Goal: Check status: Check status

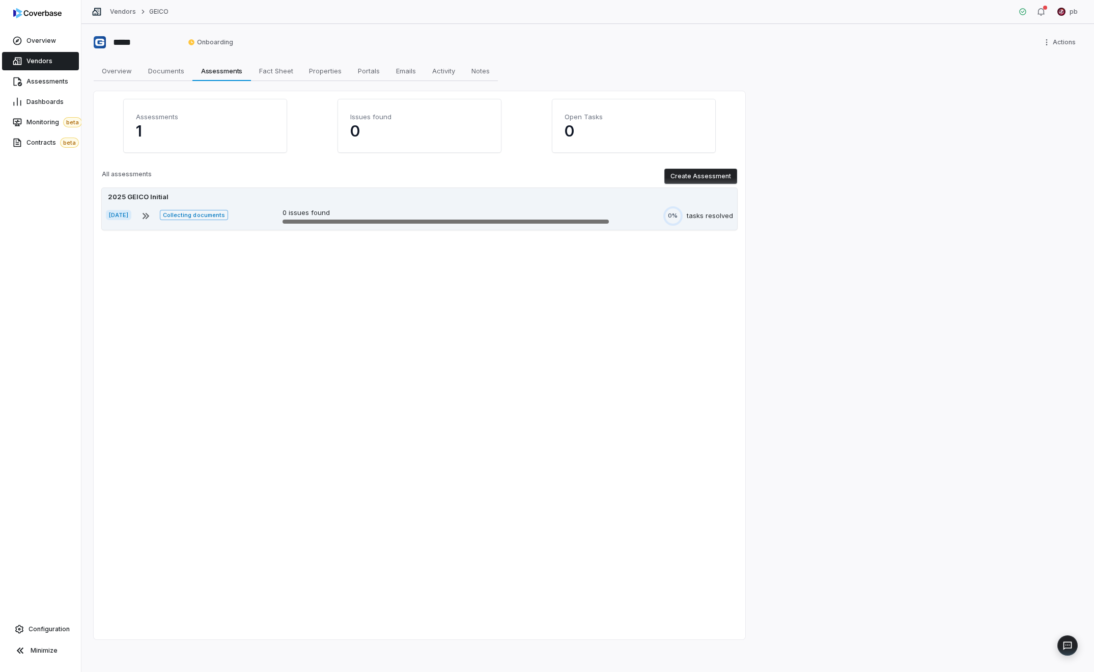
click at [640, 209] on div "[DATE] Collecting documents 0 issues found 0% tasks resolved" at bounding box center [419, 215] width 627 height 19
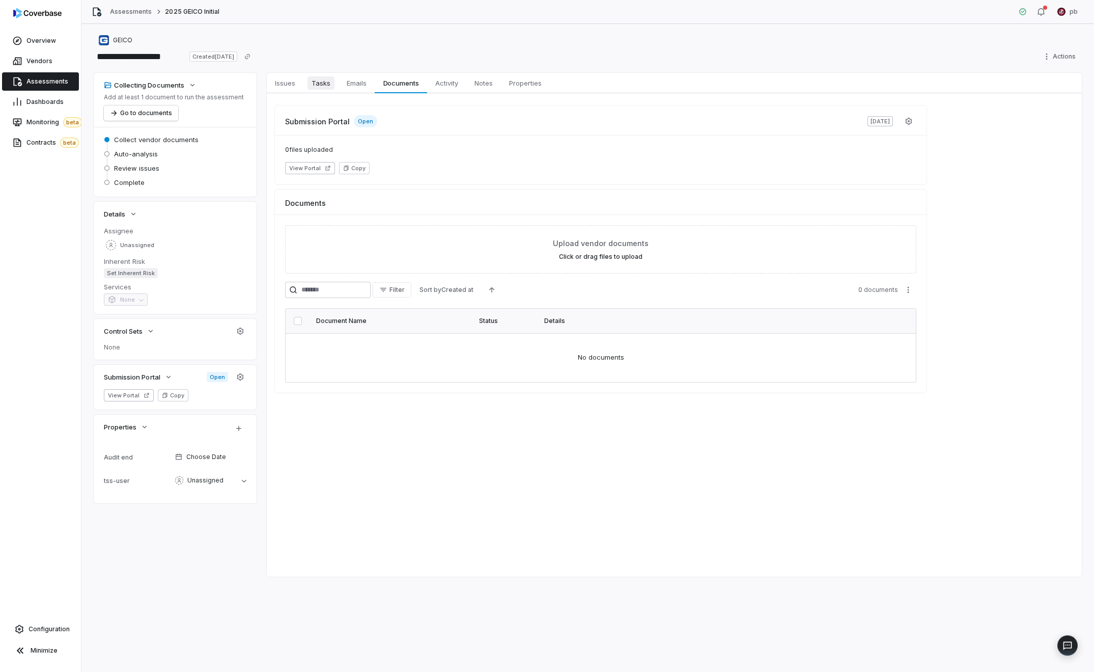
click at [328, 91] on link "Tasks Tasks" at bounding box center [320, 83] width 35 height 20
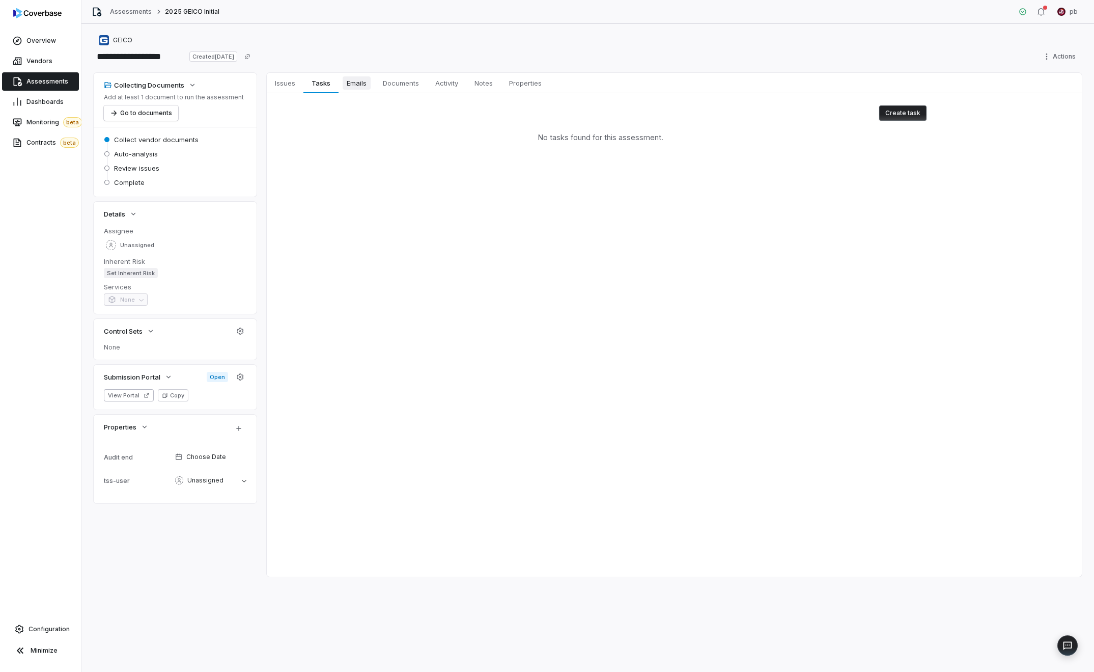
click at [360, 84] on span "Emails" at bounding box center [357, 82] width 28 height 13
click at [282, 86] on span "Issues" at bounding box center [285, 82] width 29 height 13
click at [46, 89] on link "Assessments" at bounding box center [40, 81] width 77 height 18
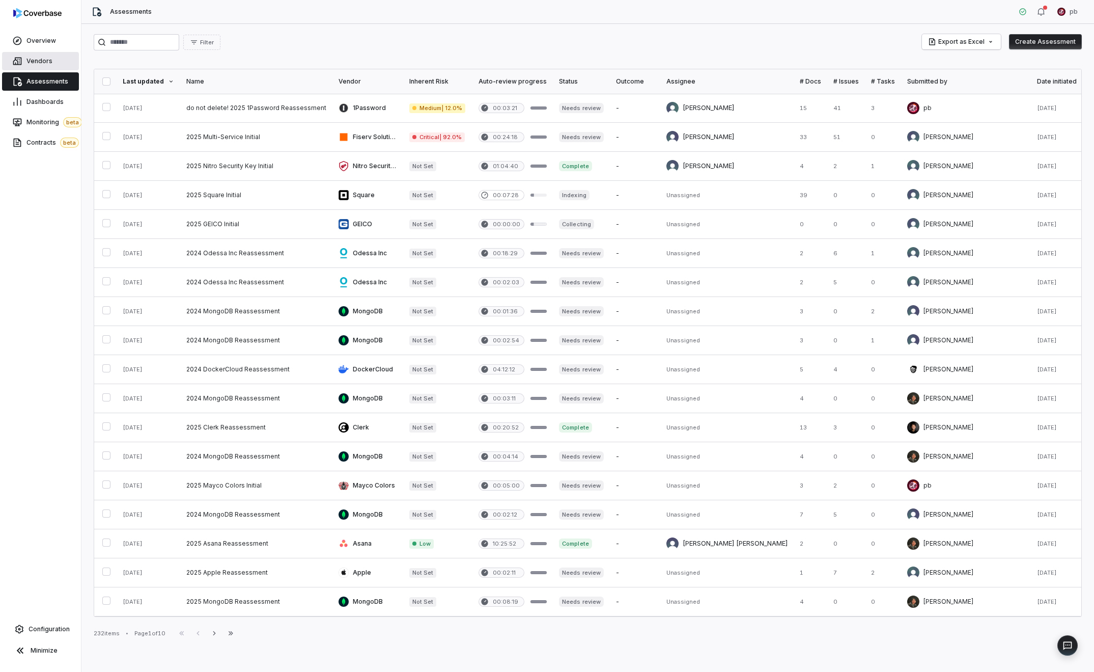
click at [47, 57] on span "Vendors" at bounding box center [39, 61] width 26 height 8
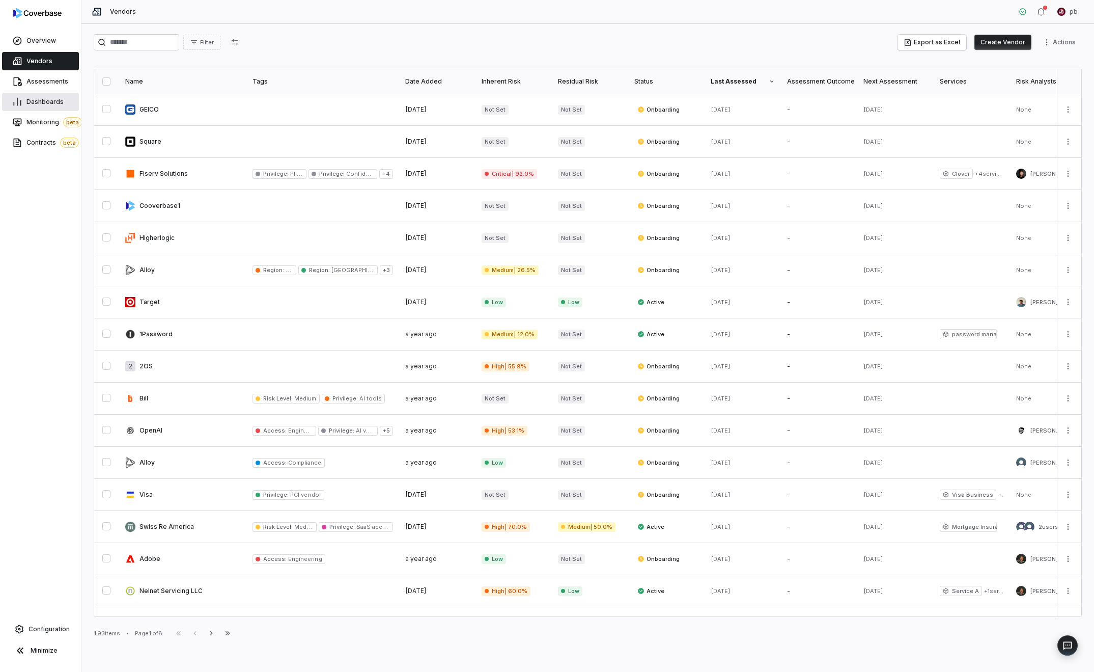
click at [69, 103] on link "Dashboards" at bounding box center [40, 102] width 77 height 18
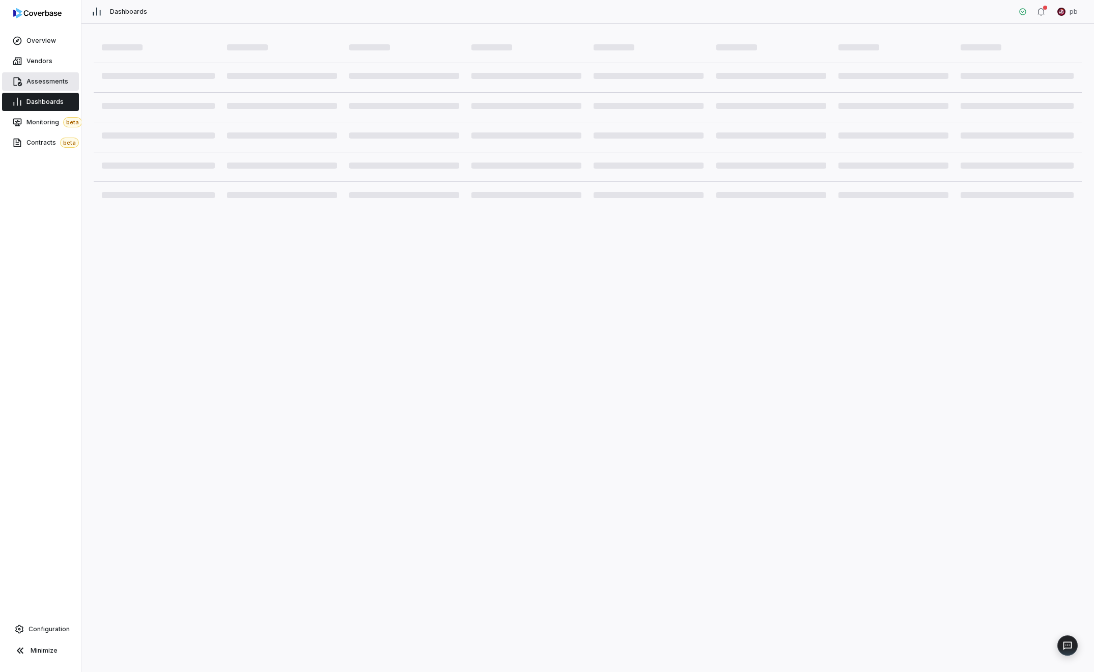
click at [60, 88] on link "Assessments" at bounding box center [40, 81] width 77 height 18
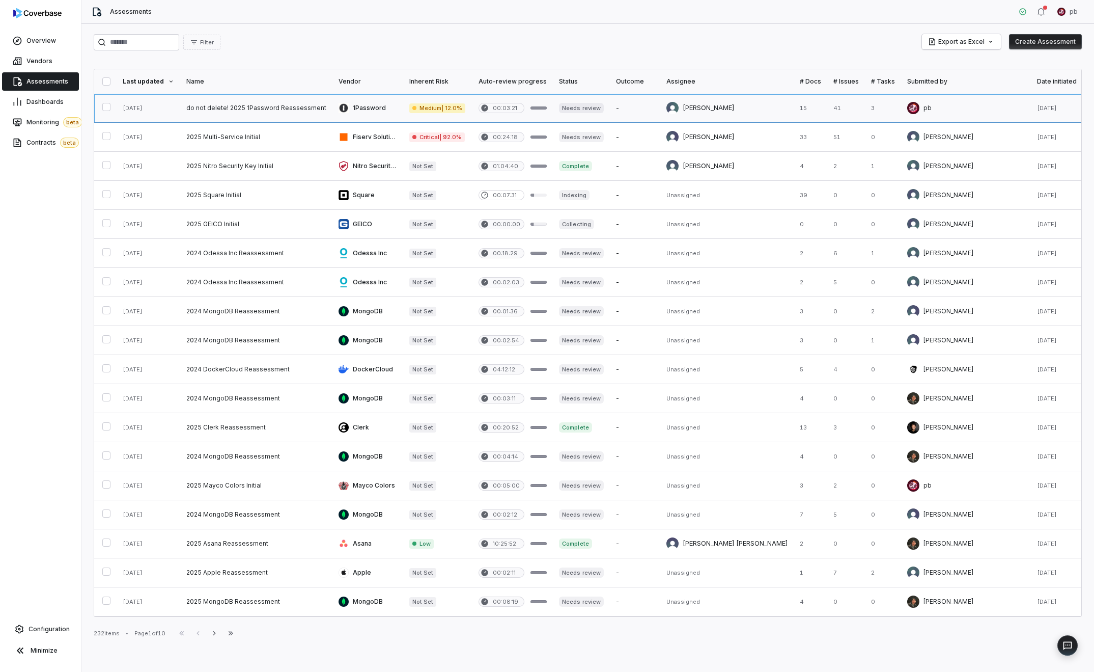
click at [901, 104] on link at bounding box center [883, 108] width 36 height 29
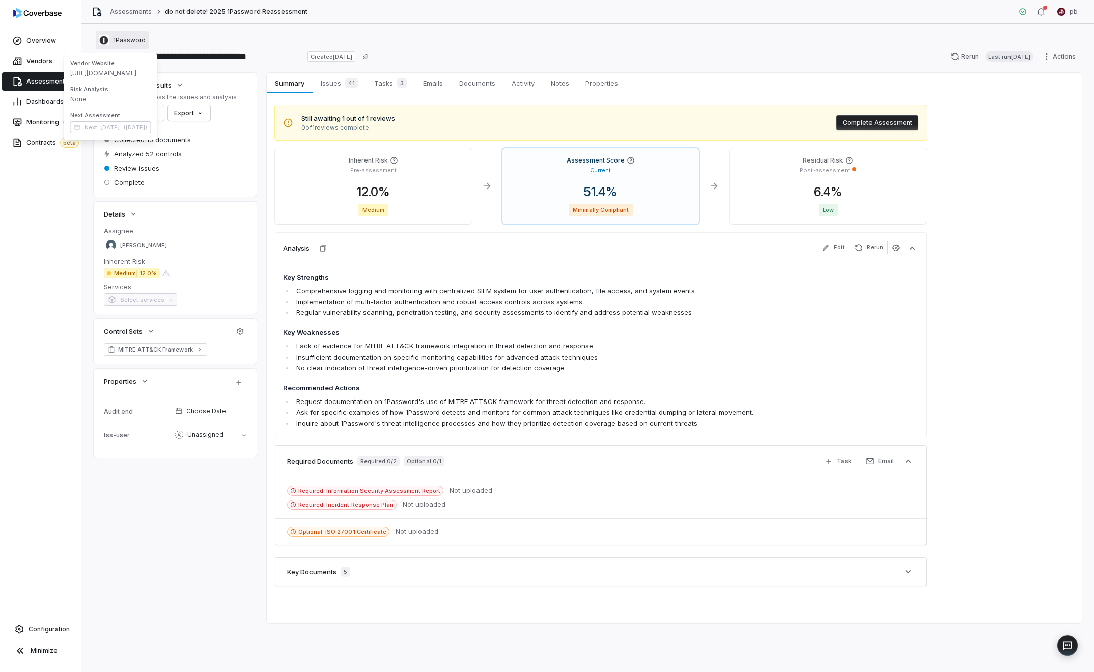
click at [142, 43] on span "1Password" at bounding box center [129, 40] width 33 height 8
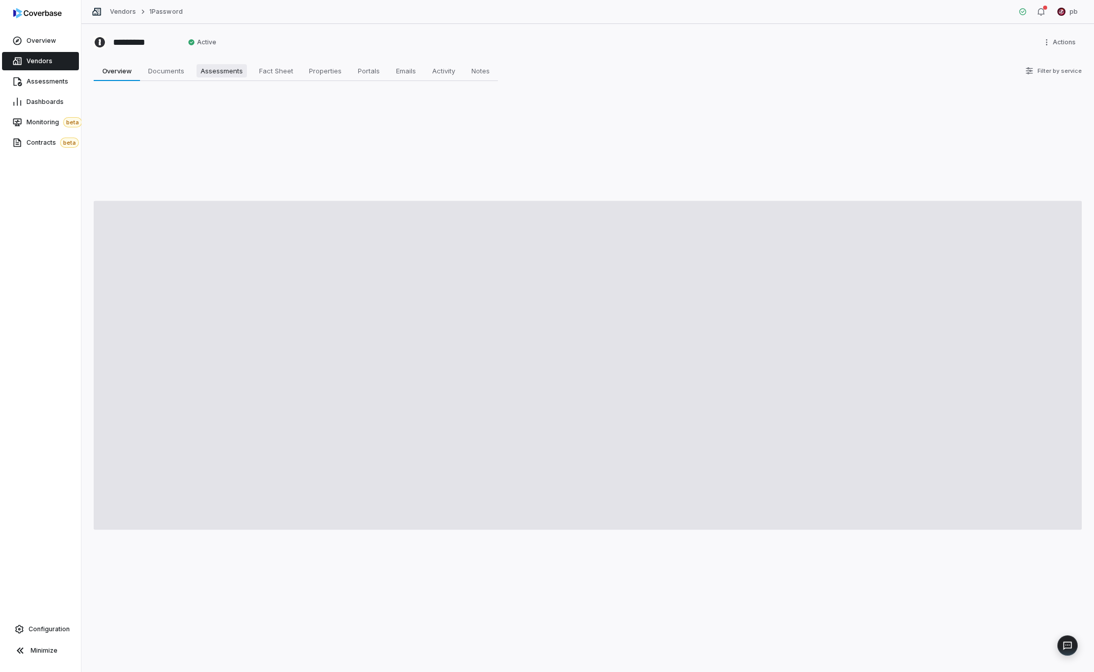
click at [207, 69] on span "Assessments" at bounding box center [222, 70] width 50 height 13
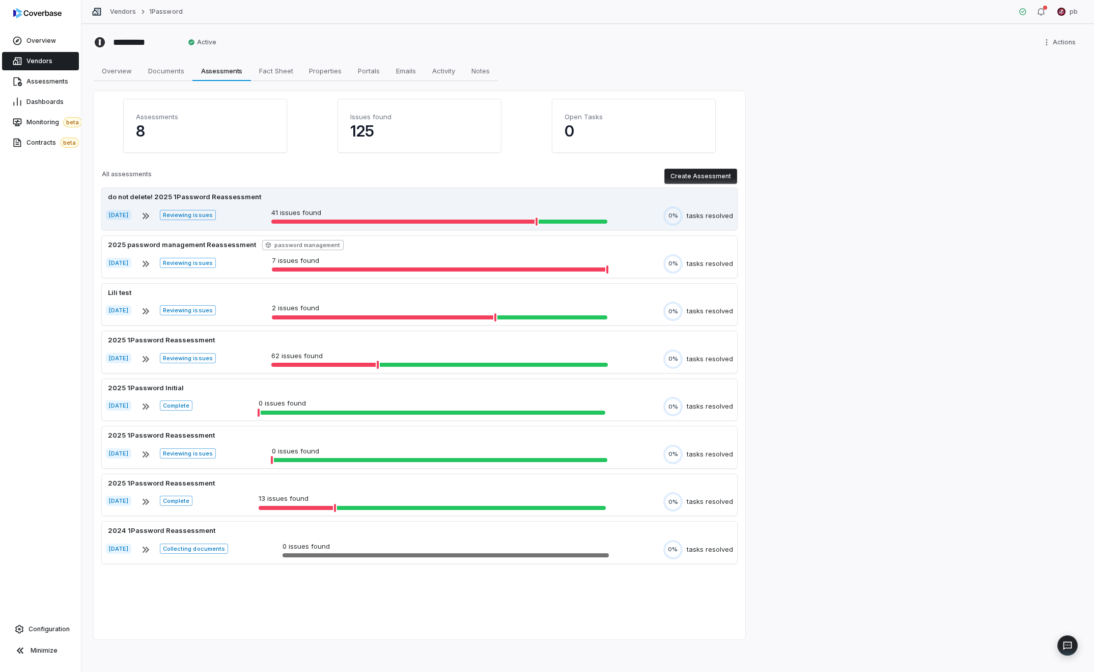
click at [546, 214] on p "41 issues found" at bounding box center [439, 213] width 336 height 10
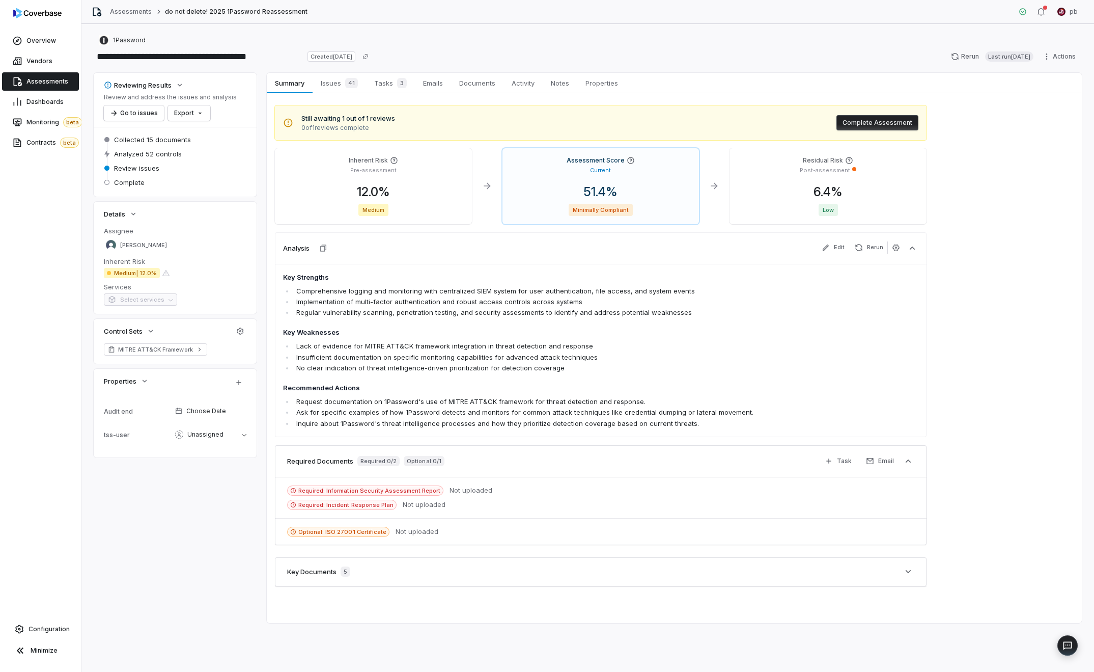
click at [340, 84] on span "Issues 41" at bounding box center [339, 83] width 45 height 14
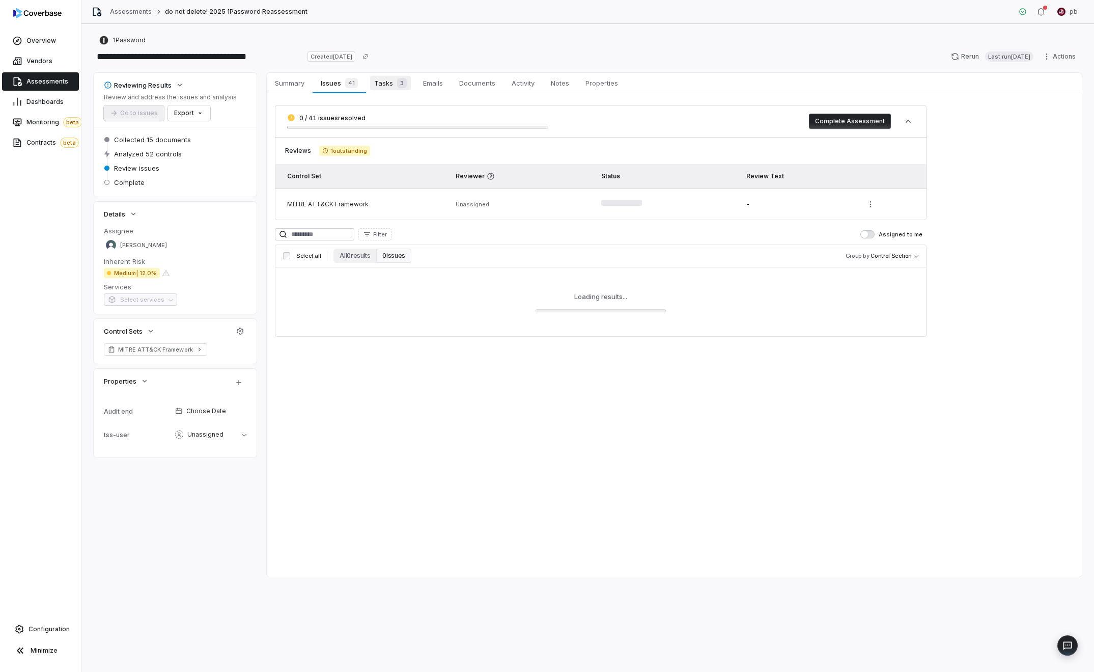
click at [396, 92] on link "Tasks 3 Tasks 3" at bounding box center [390, 83] width 49 height 20
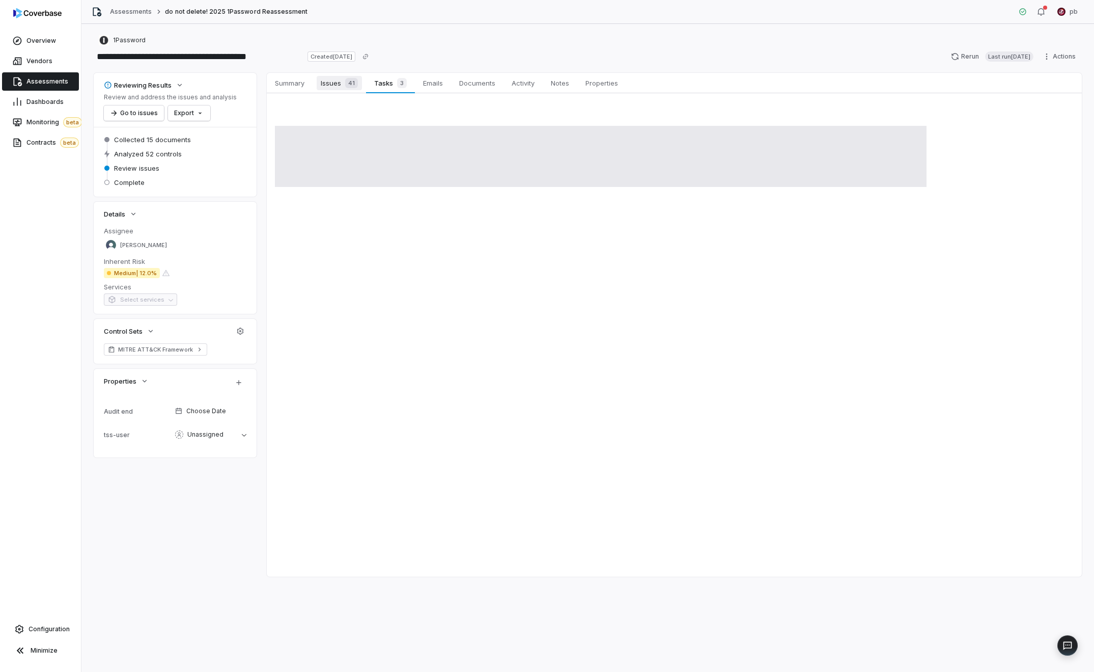
click at [344, 82] on div "41" at bounding box center [349, 83] width 17 height 10
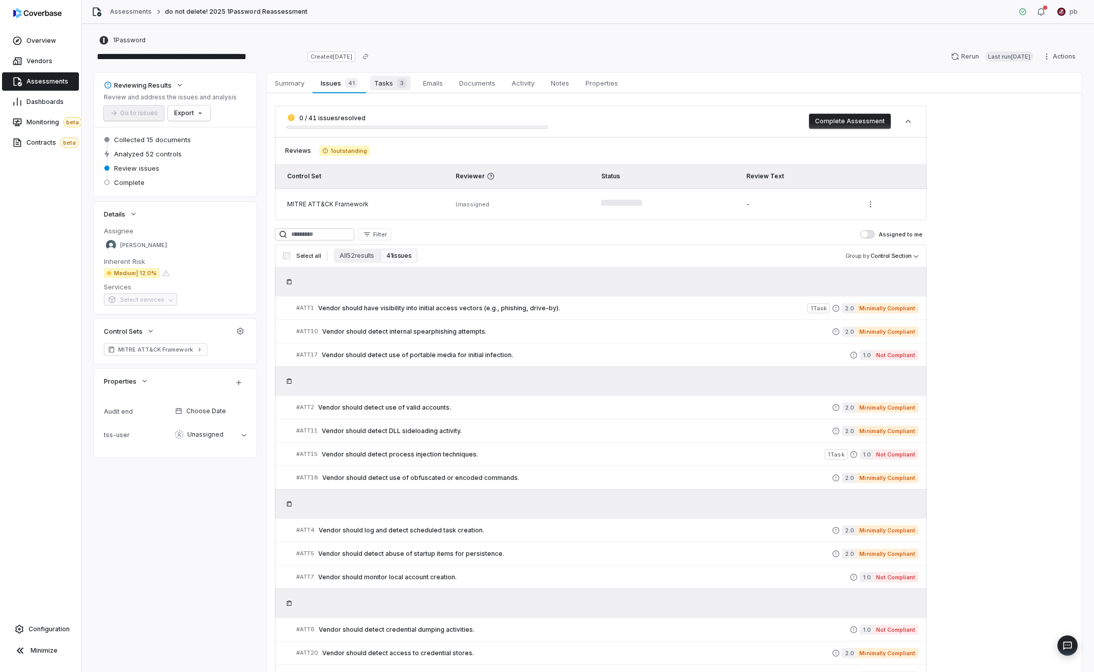
click at [398, 74] on link "Tasks 3 Tasks 3" at bounding box center [390, 83] width 49 height 20
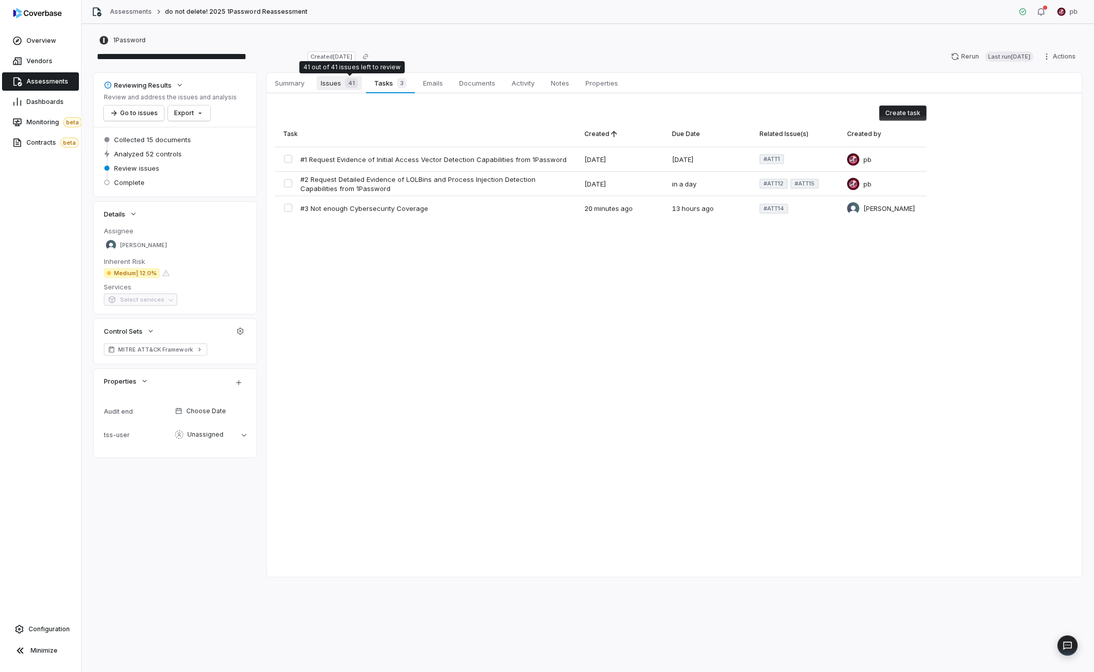
click at [352, 78] on span "41" at bounding box center [351, 83] width 13 height 10
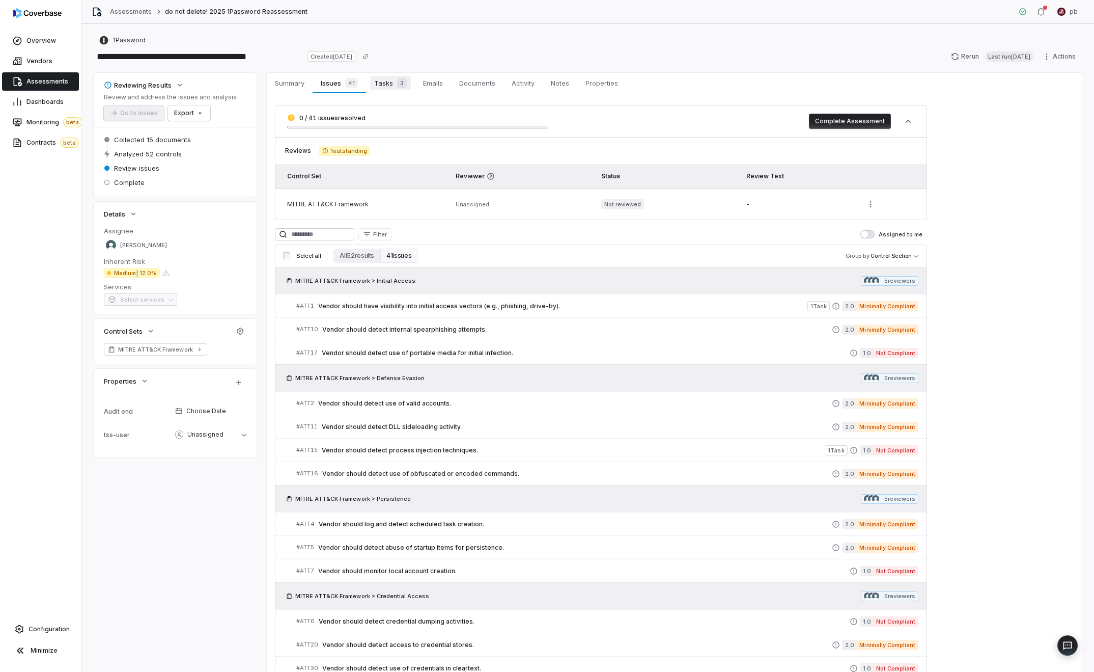
click at [408, 82] on span "Tasks 3" at bounding box center [390, 83] width 41 height 14
click at [312, 85] on link "Summary Summary" at bounding box center [290, 83] width 46 height 20
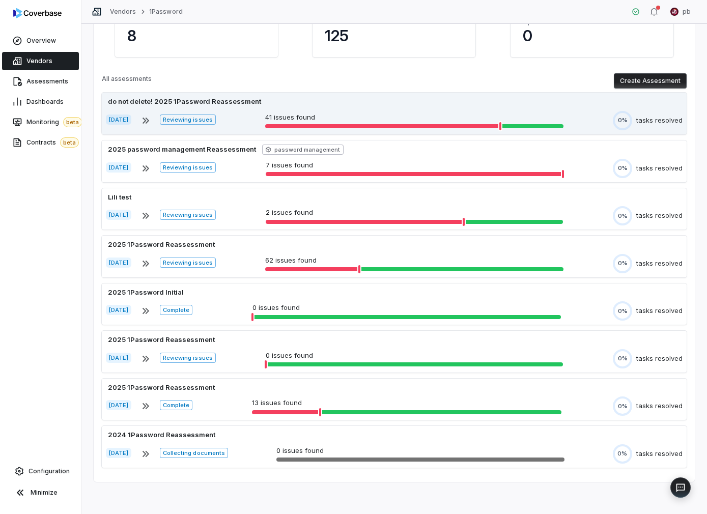
scroll to position [50, 0]
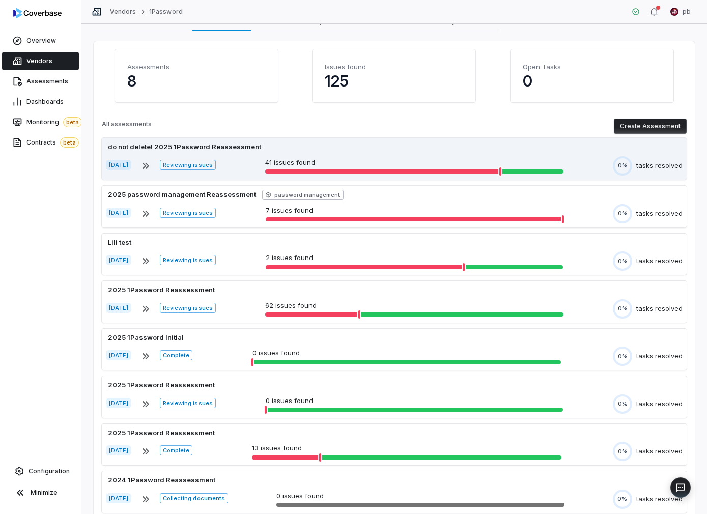
click at [561, 176] on div "do not delete! 2025 1Password Reassessment [DATE] Reviewing issues 41 issues fo…" at bounding box center [394, 159] width 585 height 42
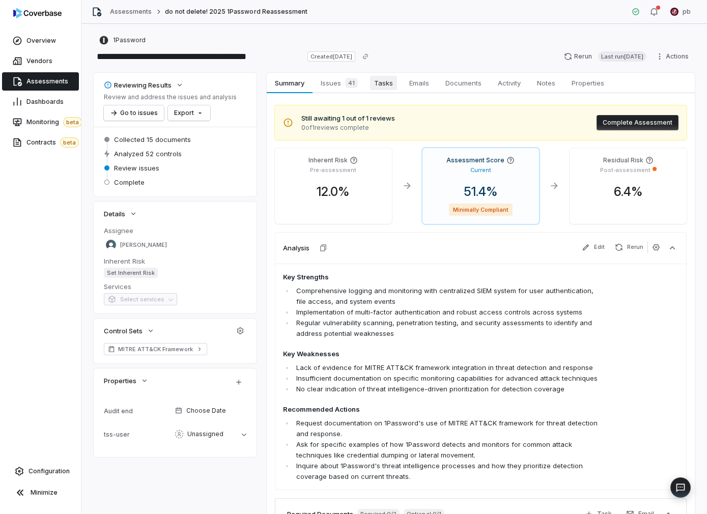
click at [381, 84] on span "Tasks" at bounding box center [383, 83] width 27 height 14
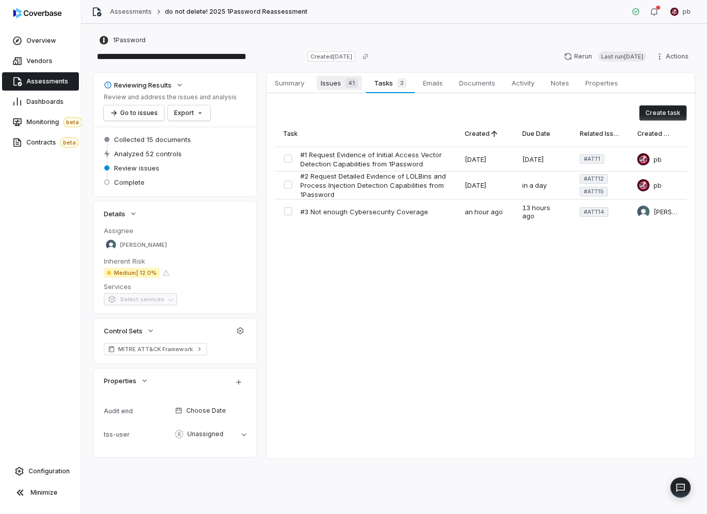
click at [357, 83] on span "41" at bounding box center [351, 83] width 13 height 10
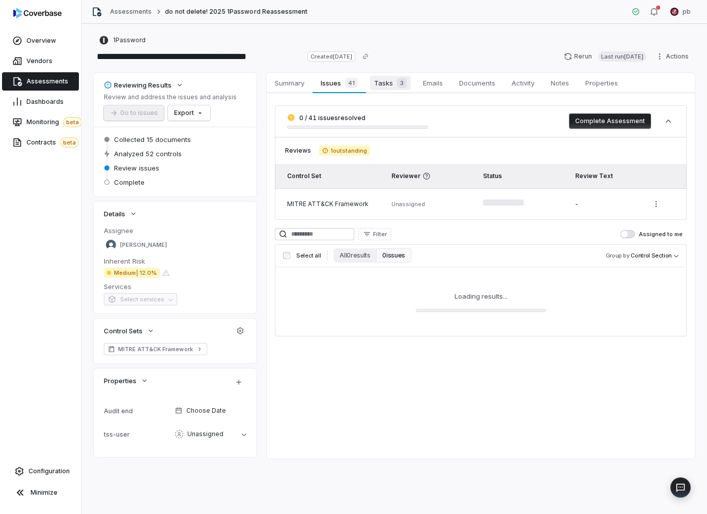
click at [404, 74] on link "Tasks 3 Tasks 3" at bounding box center [390, 83] width 49 height 20
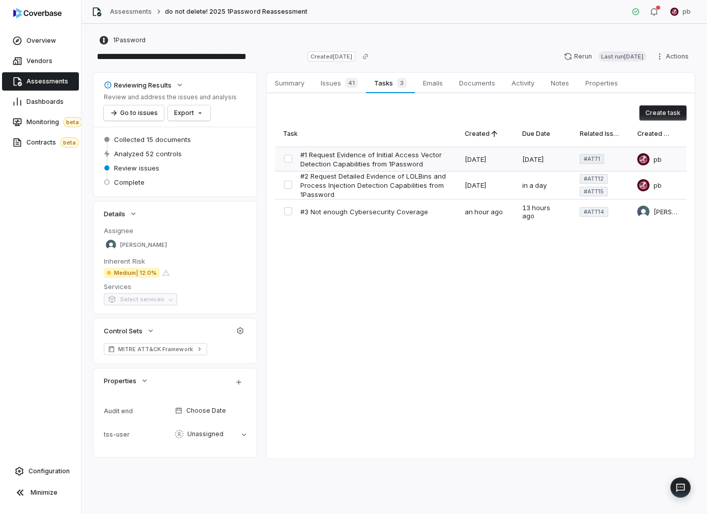
click at [287, 160] on button "button" at bounding box center [288, 159] width 8 height 8
click at [49, 82] on span "Assessments" at bounding box center [47, 81] width 42 height 8
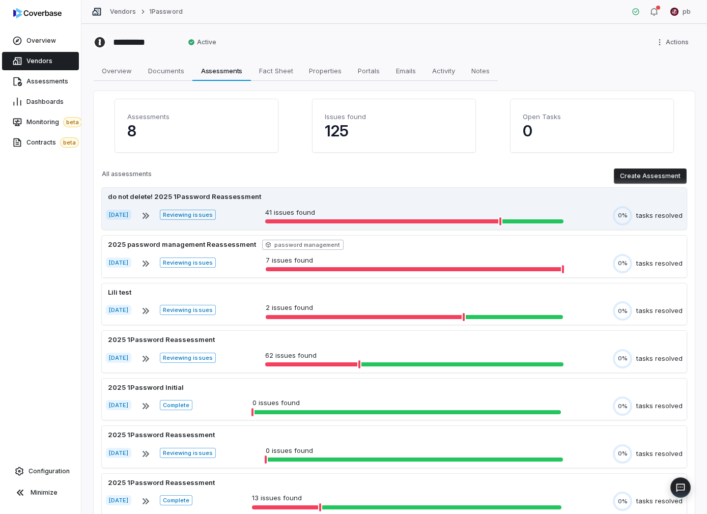
click at [508, 200] on div "do not delete! 2025 1Password Reassessment" at bounding box center [394, 197] width 577 height 10
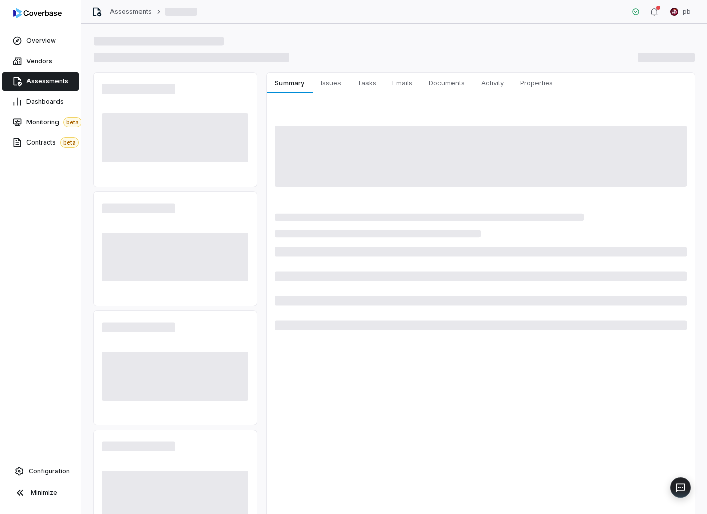
click at [50, 71] on div "Vendors" at bounding box center [40, 61] width 81 height 20
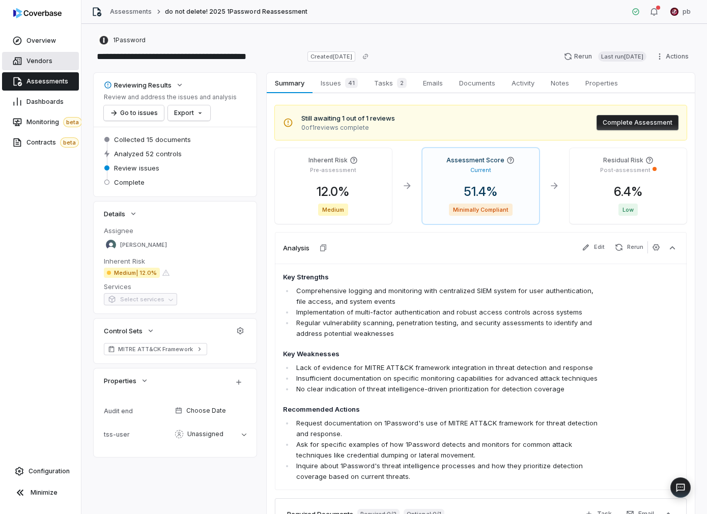
click at [50, 64] on span "Vendors" at bounding box center [39, 61] width 26 height 8
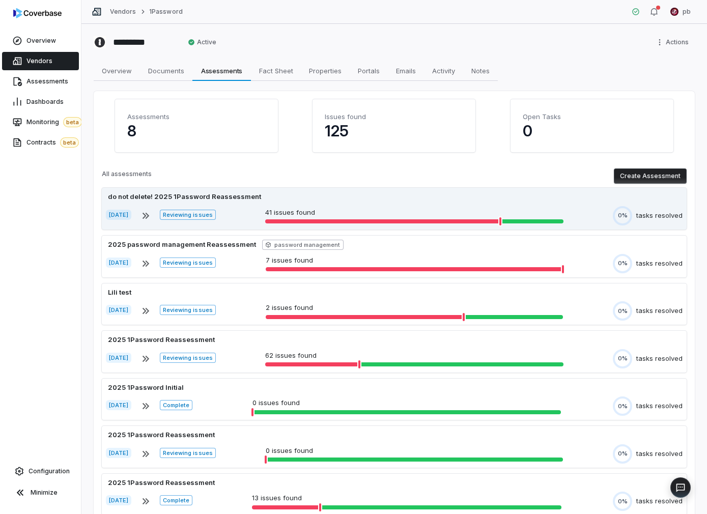
click at [291, 199] on div "do not delete! 2025 1Password Reassessment" at bounding box center [394, 197] width 577 height 10
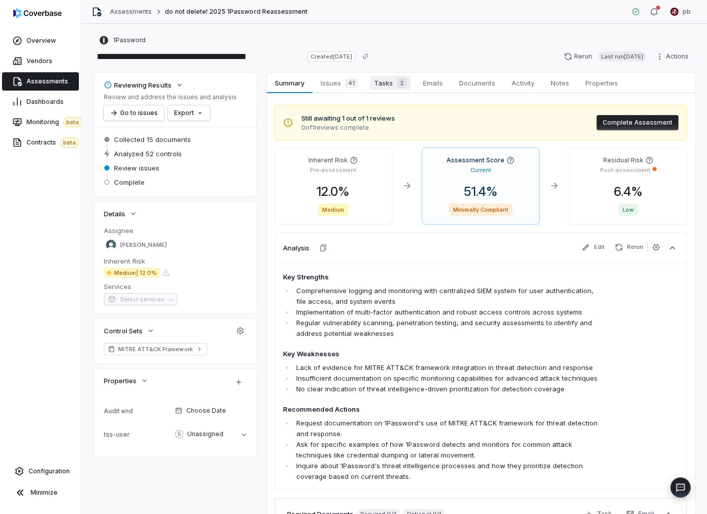
click at [374, 82] on span "Tasks 2" at bounding box center [390, 83] width 41 height 14
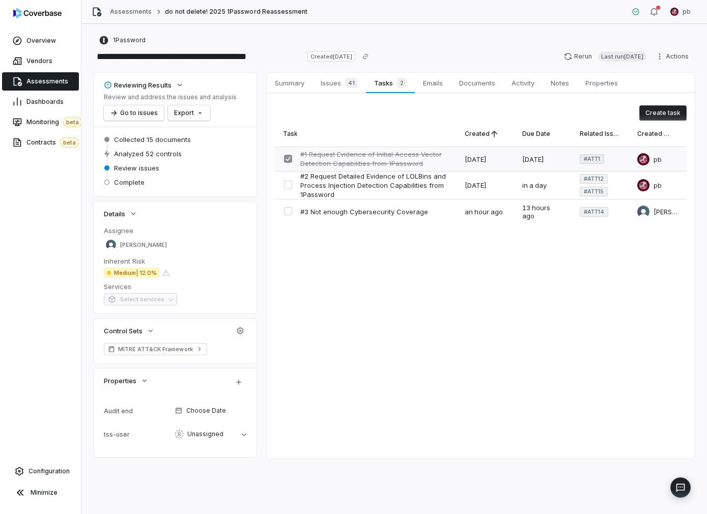
click at [291, 160] on button "button" at bounding box center [288, 159] width 8 height 8
click at [327, 160] on span "#1 Request Evidence of Initial Access Vector Detection Capabilities from 1Passw…" at bounding box center [374, 159] width 148 height 18
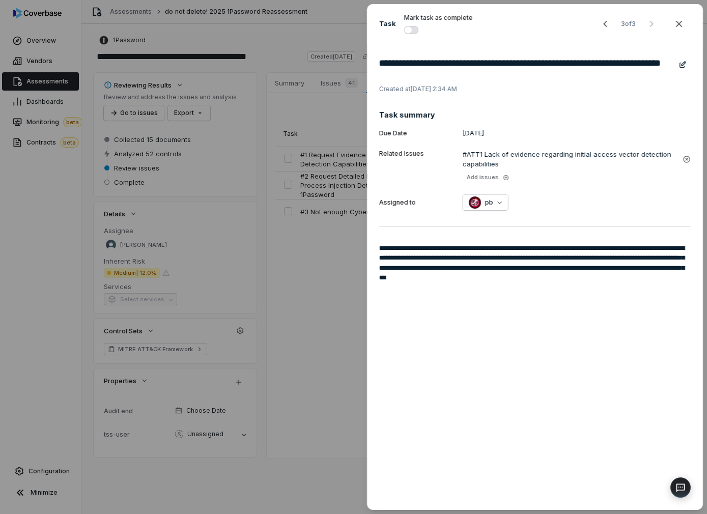
click at [411, 30] on button "button" at bounding box center [411, 30] width 14 height 8
click at [320, 127] on div "**********" at bounding box center [353, 257] width 707 height 514
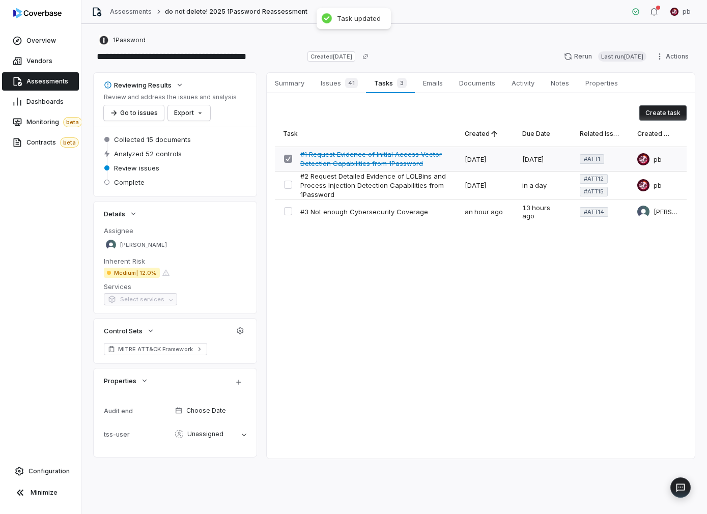
click at [385, 163] on span "#1 Request Evidence of Initial Access Vector Detection Capabilities from 1Passw…" at bounding box center [374, 159] width 148 height 18
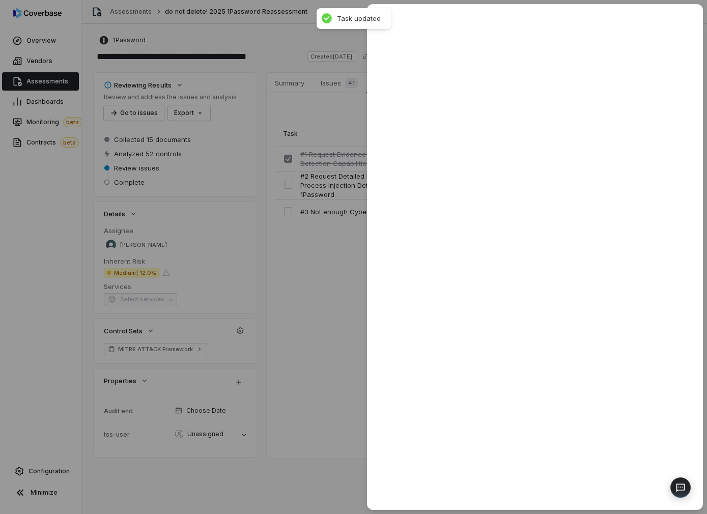
click at [228, 168] on div at bounding box center [353, 257] width 707 height 514
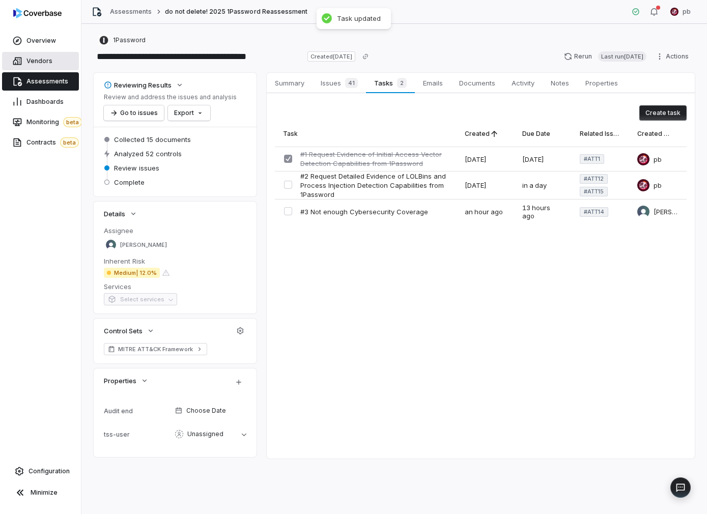
click at [29, 57] on span "Vendors" at bounding box center [39, 61] width 26 height 8
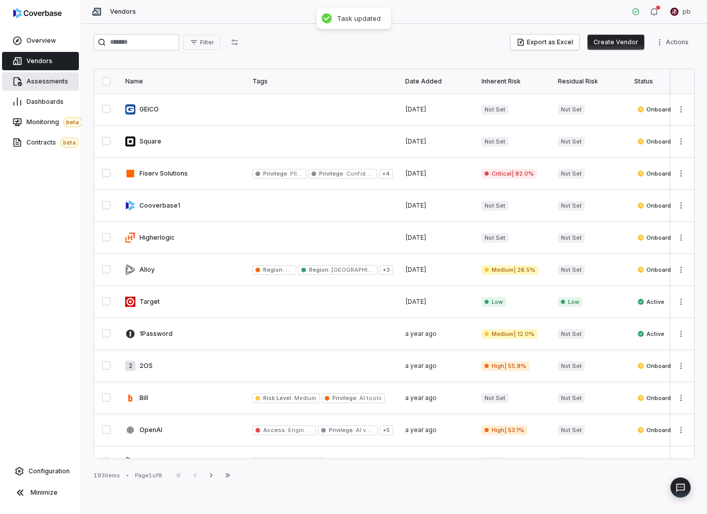
click at [55, 75] on link "Assessments" at bounding box center [40, 81] width 77 height 18
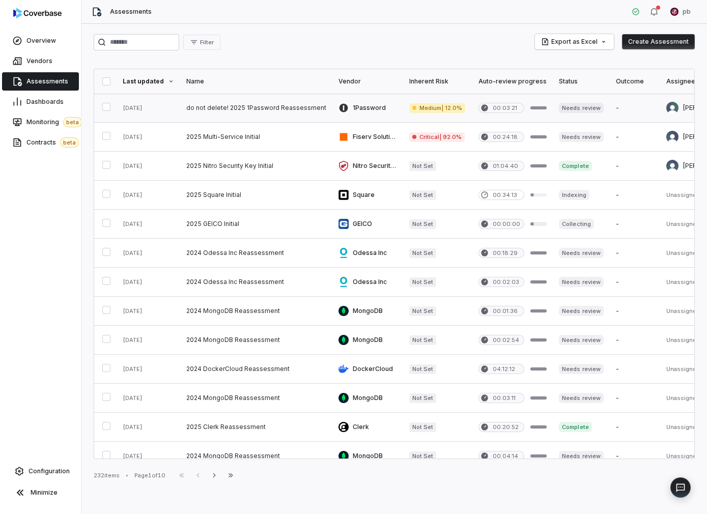
click at [171, 105] on link at bounding box center [149, 108] width 64 height 29
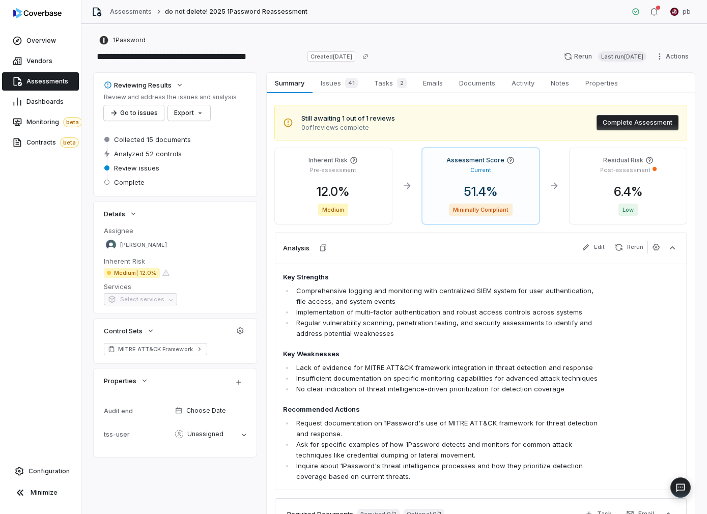
click at [47, 74] on link "Assessments" at bounding box center [40, 81] width 77 height 18
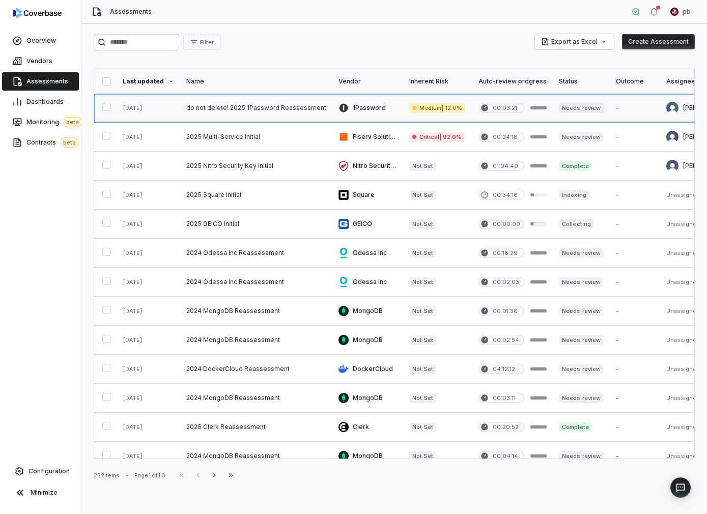
click at [265, 119] on link at bounding box center [256, 108] width 152 height 29
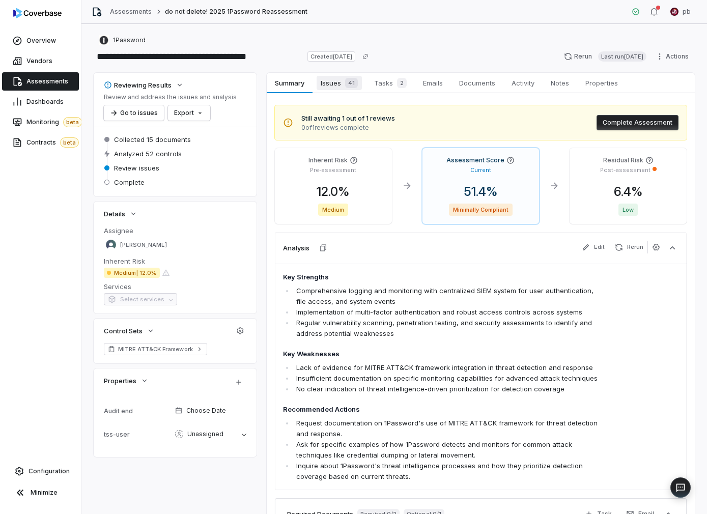
click at [359, 76] on span "Issues 41" at bounding box center [339, 83] width 45 height 14
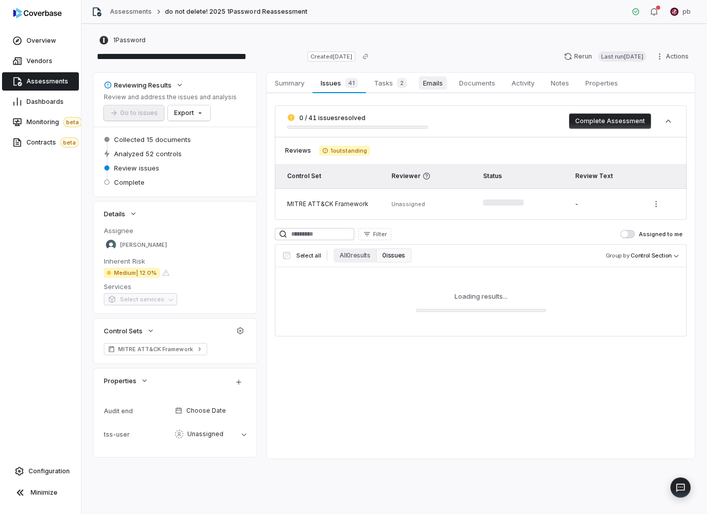
click at [431, 86] on span "Emails" at bounding box center [433, 82] width 28 height 13
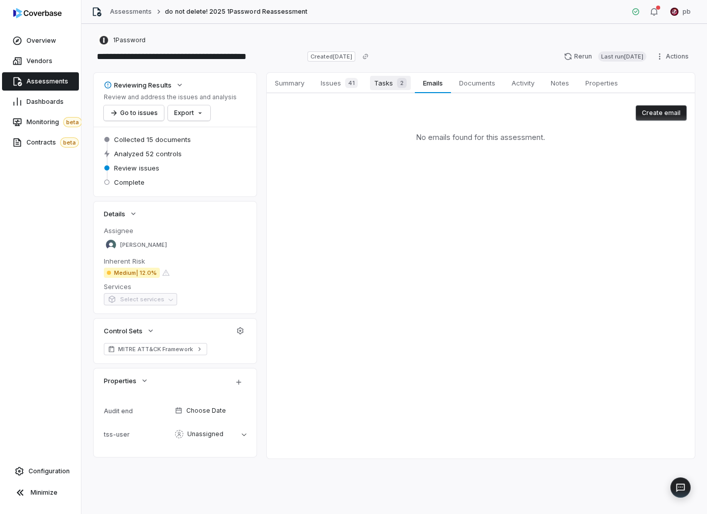
click at [403, 86] on span "2" at bounding box center [402, 83] width 10 height 10
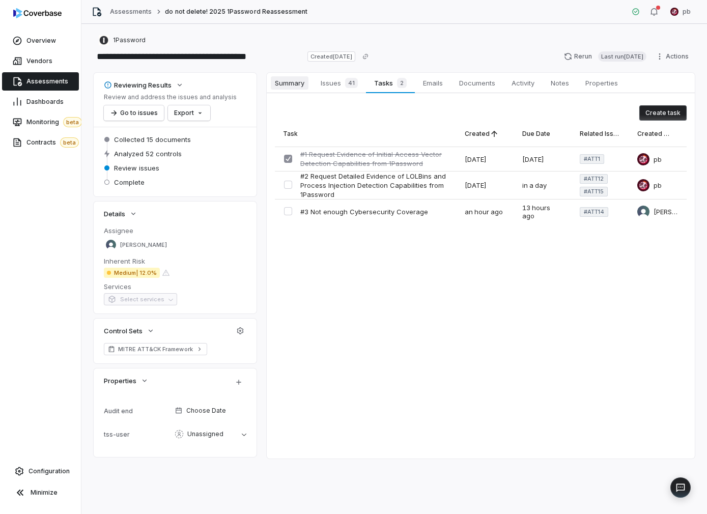
click at [302, 77] on span "Summary" at bounding box center [290, 82] width 38 height 13
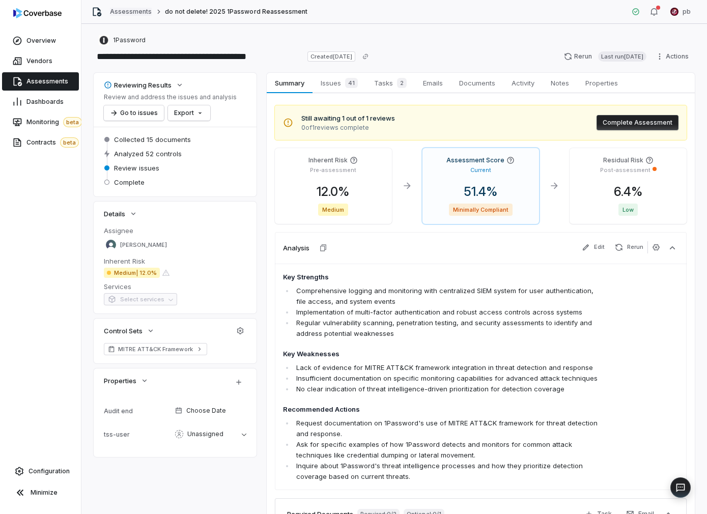
click at [134, 15] on link "Assessments" at bounding box center [131, 12] width 42 height 8
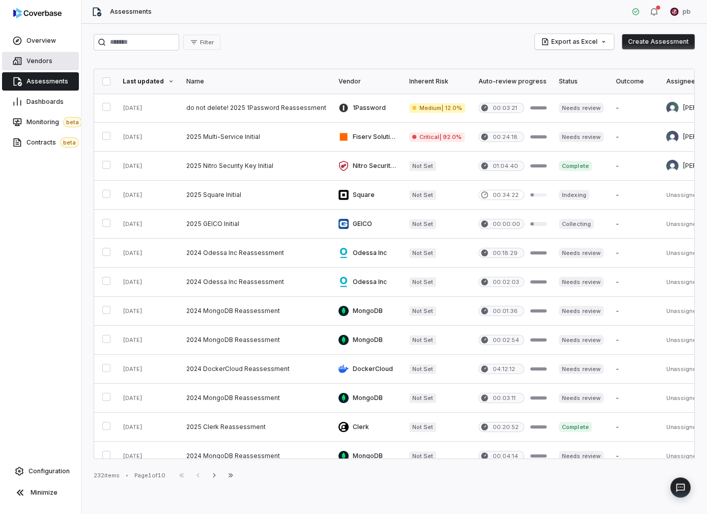
click at [53, 67] on link "Vendors" at bounding box center [40, 61] width 77 height 18
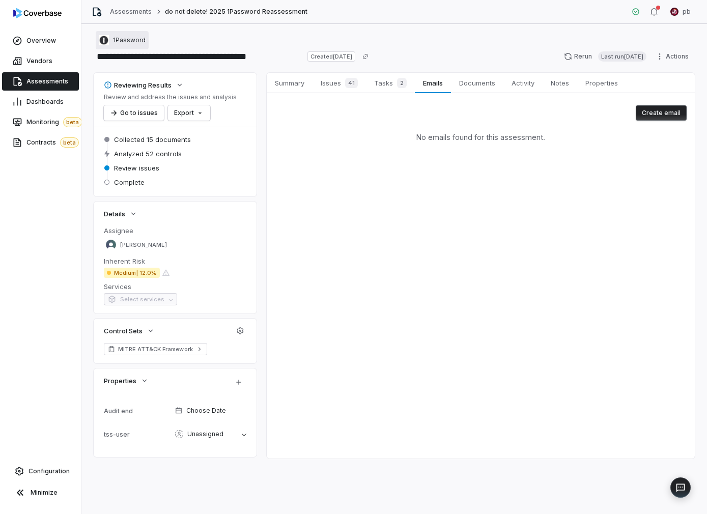
click at [128, 41] on span "1Password" at bounding box center [129, 40] width 33 height 8
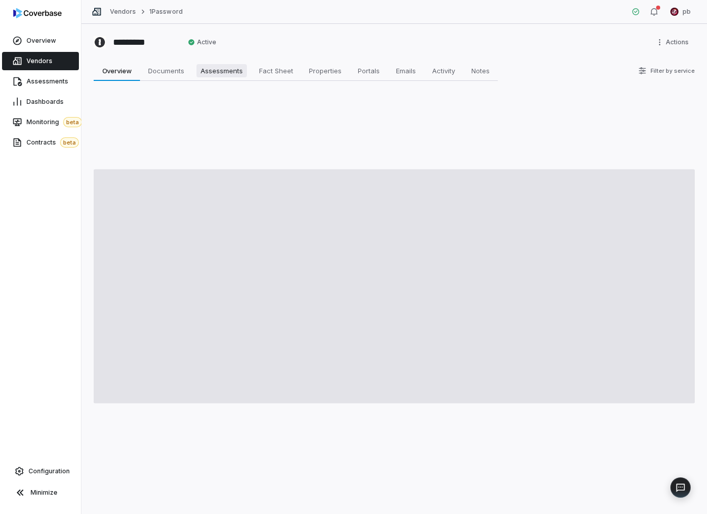
click at [227, 75] on span "Assessments" at bounding box center [222, 70] width 50 height 13
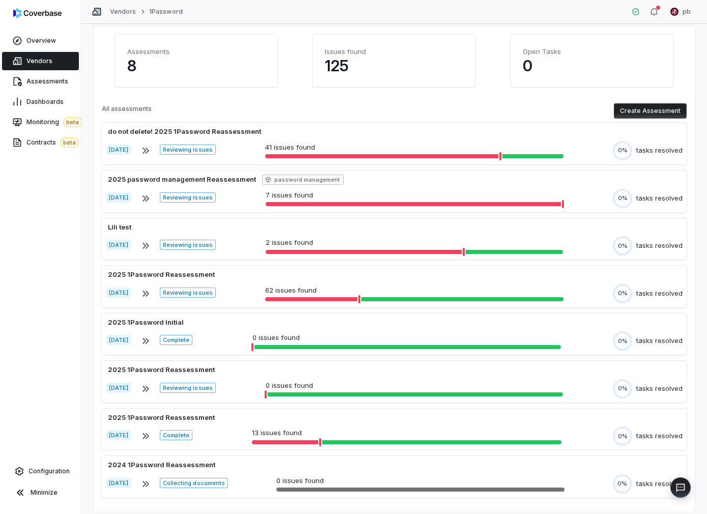
scroll to position [95, 0]
